Goal: Find specific page/section: Find specific page/section

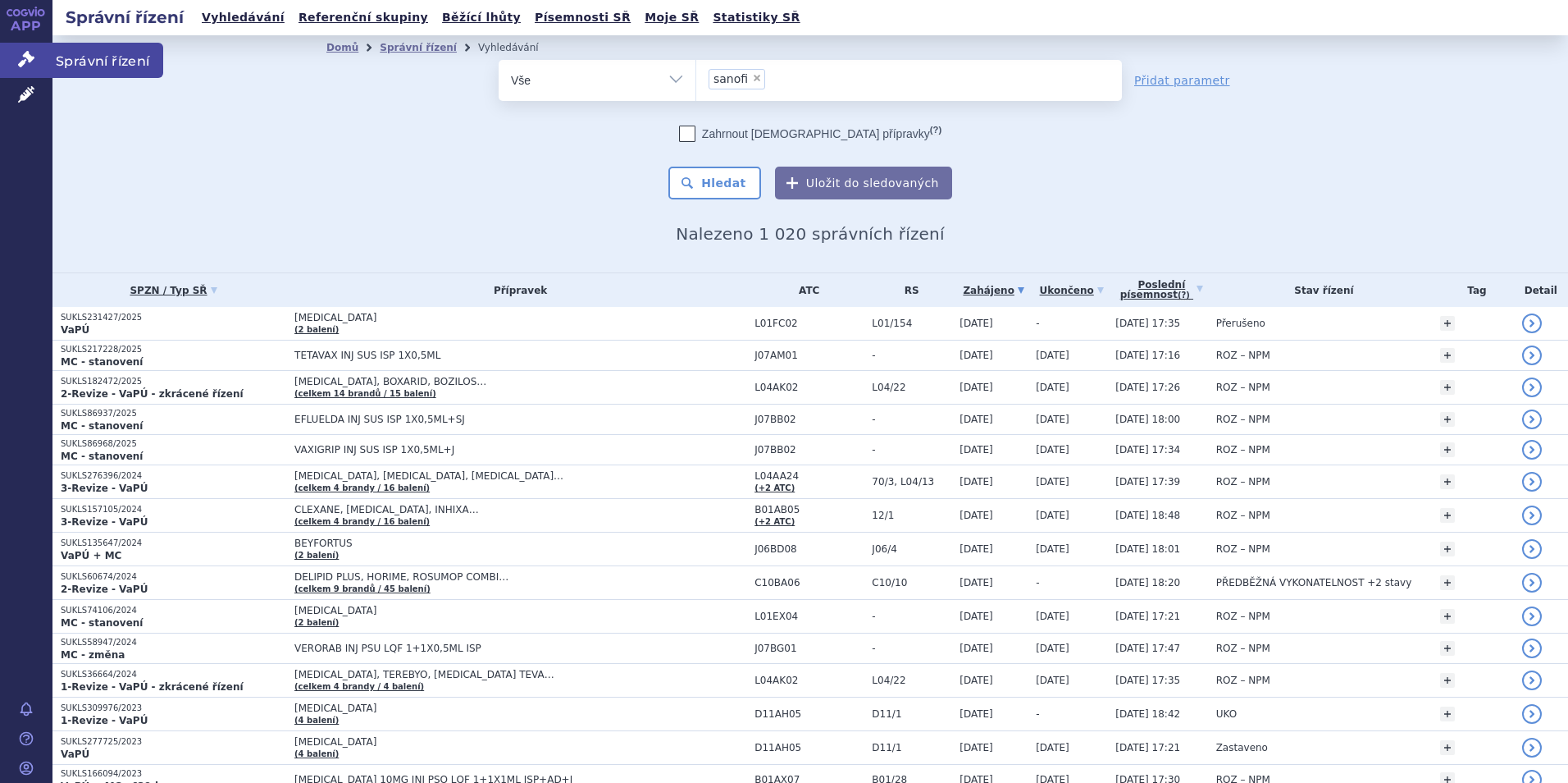
click at [21, 68] on link "Správní řízení" at bounding box center [26, 59] width 52 height 34
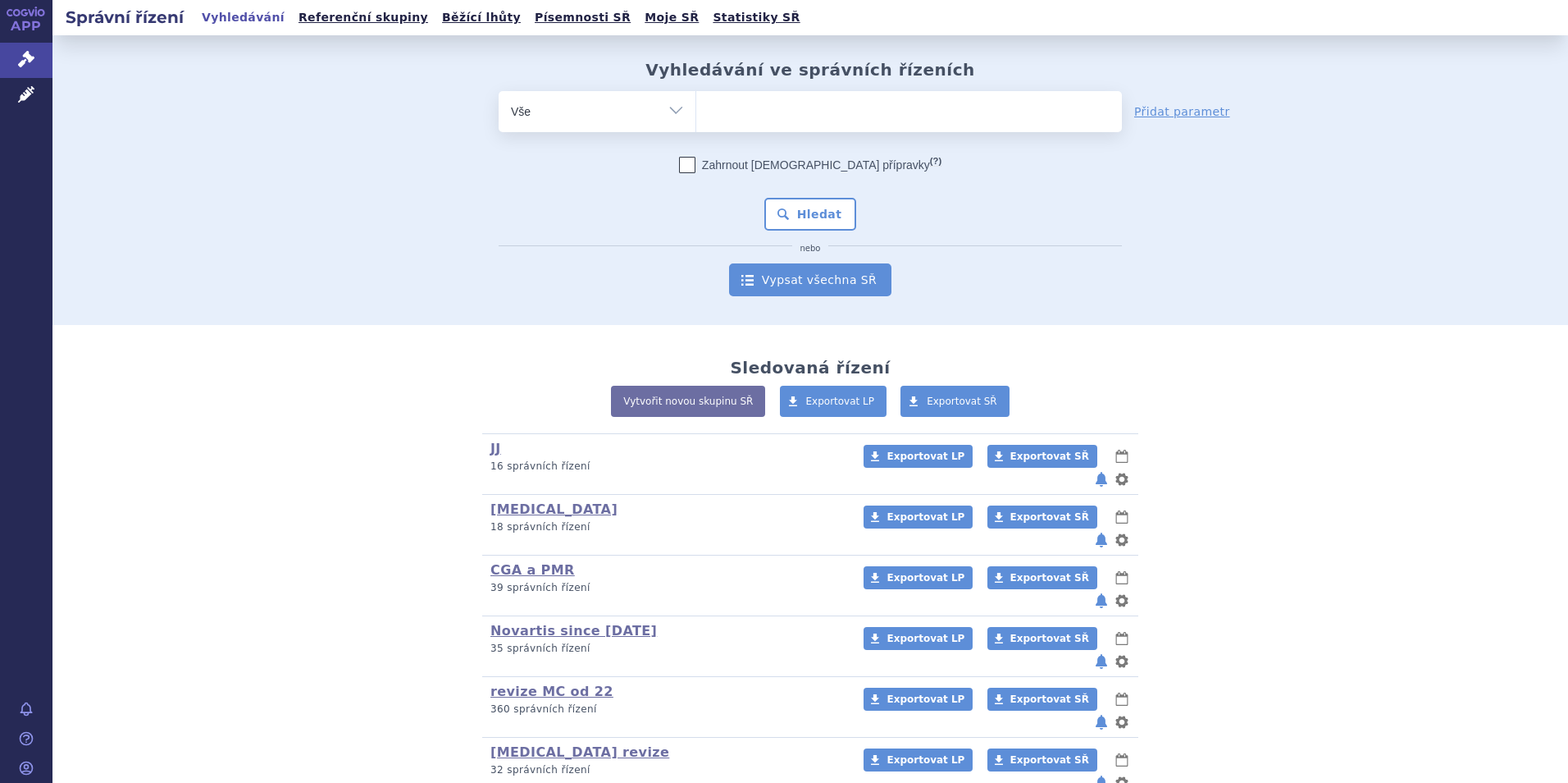
click at [810, 285] on link "Vypsat všechna SŘ" at bounding box center [810, 280] width 162 height 33
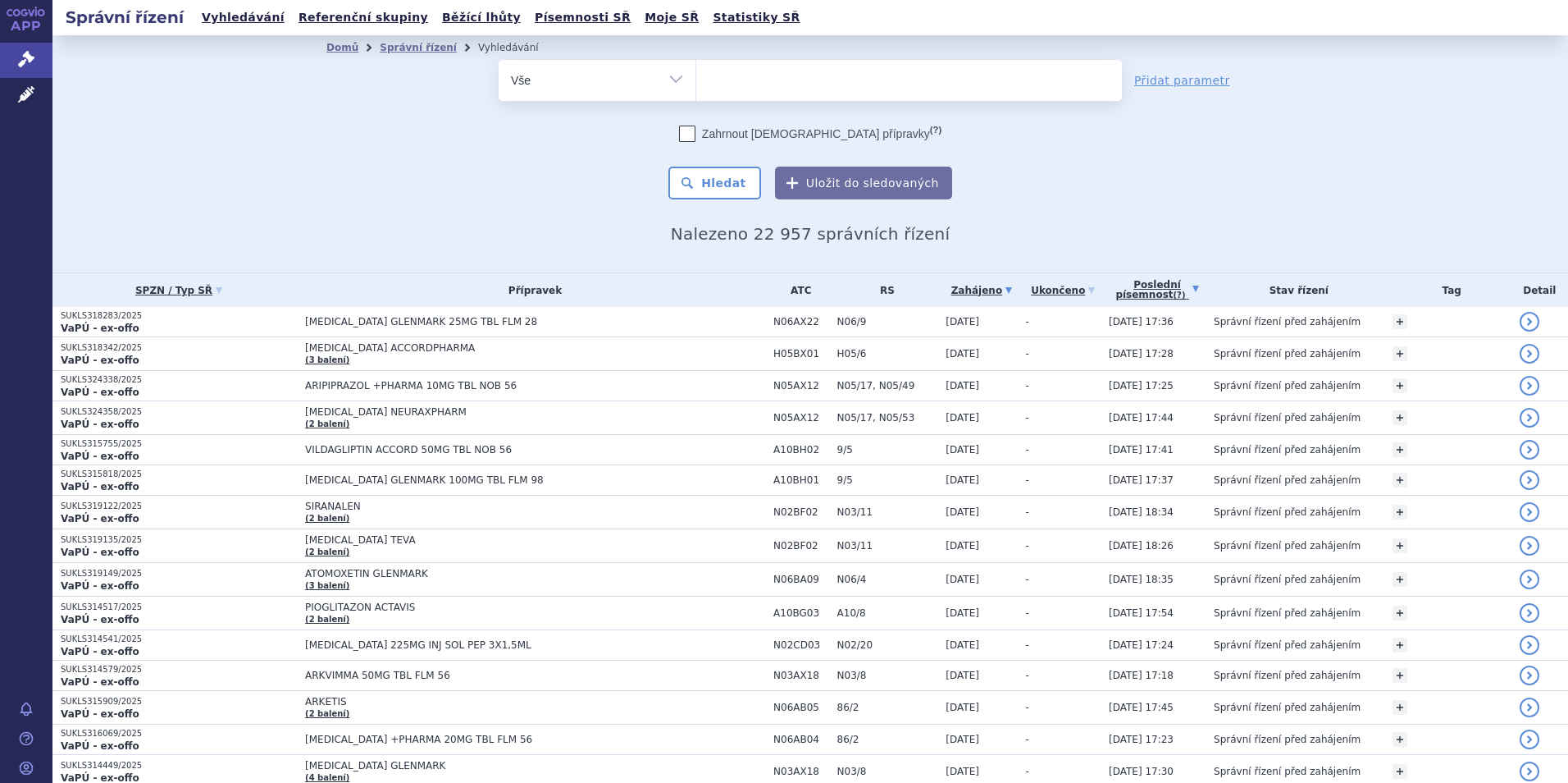
click at [1196, 285] on link "Poslední písemnost (?)" at bounding box center [1157, 290] width 97 height 34
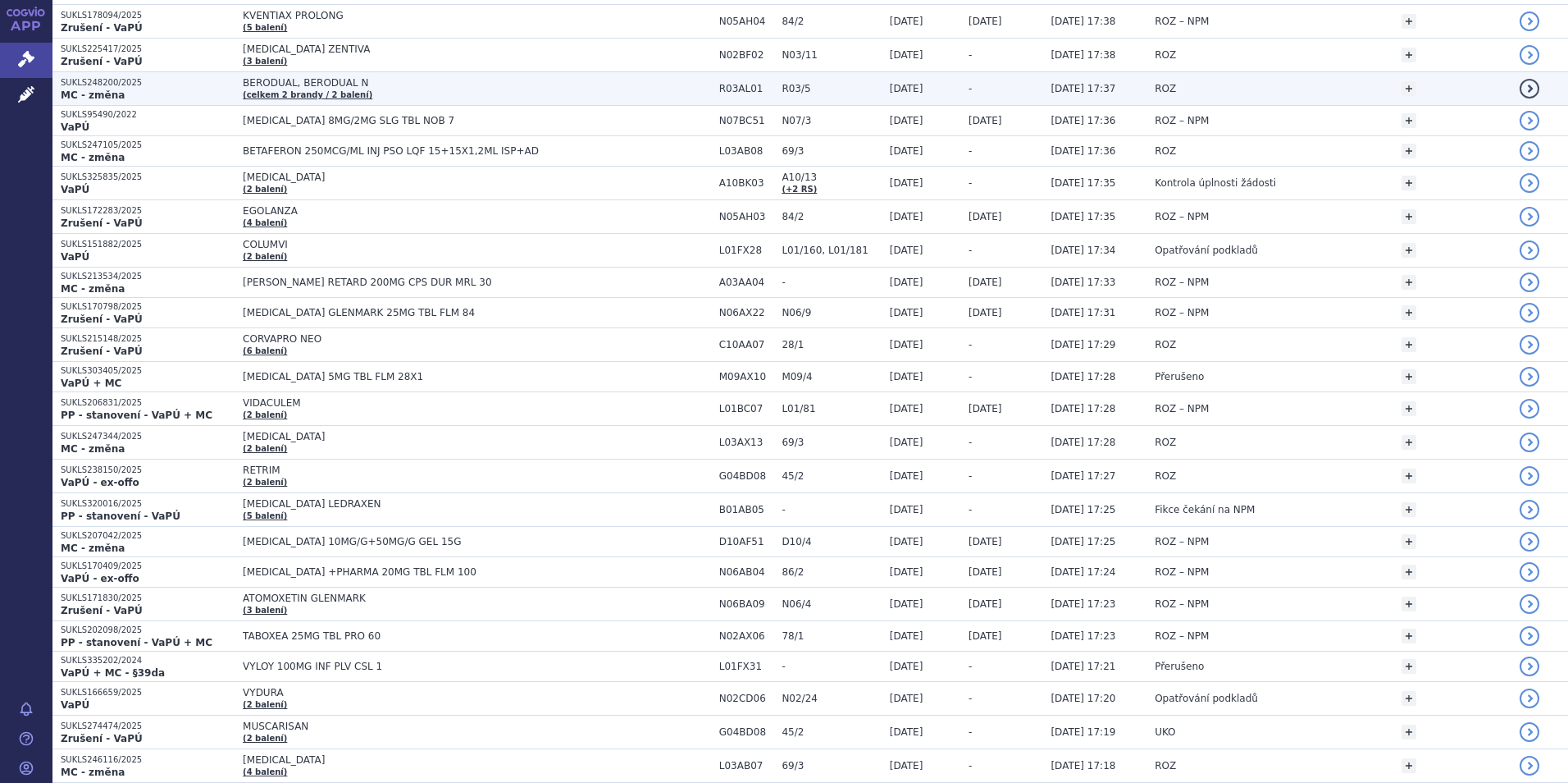
scroll to position [1066, 0]
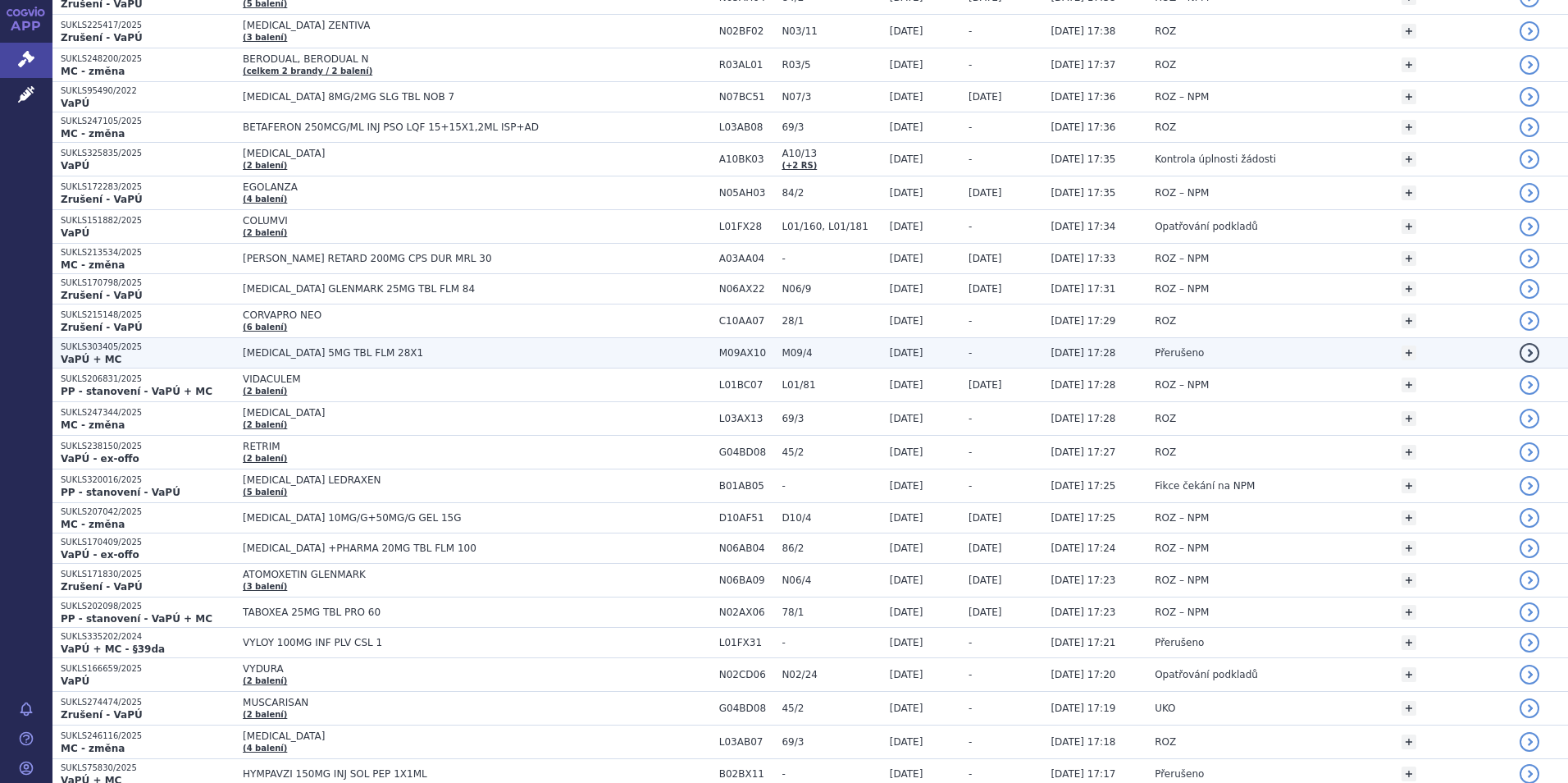
click at [364, 348] on span "EVRYSDI 5MG TBL FLM 28X1" at bounding box center [448, 353] width 410 height 12
